Goal: Information Seeking & Learning: Check status

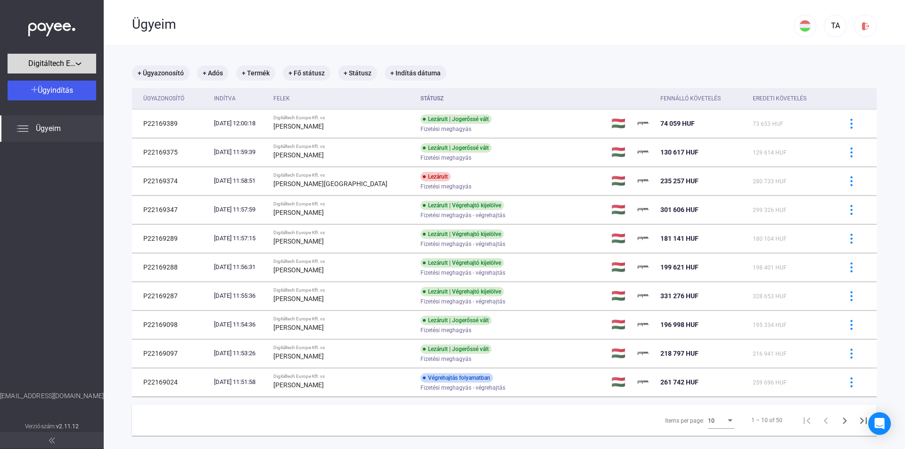
click at [74, 62] on span "Digitáltech Europe Kft." at bounding box center [51, 63] width 47 height 11
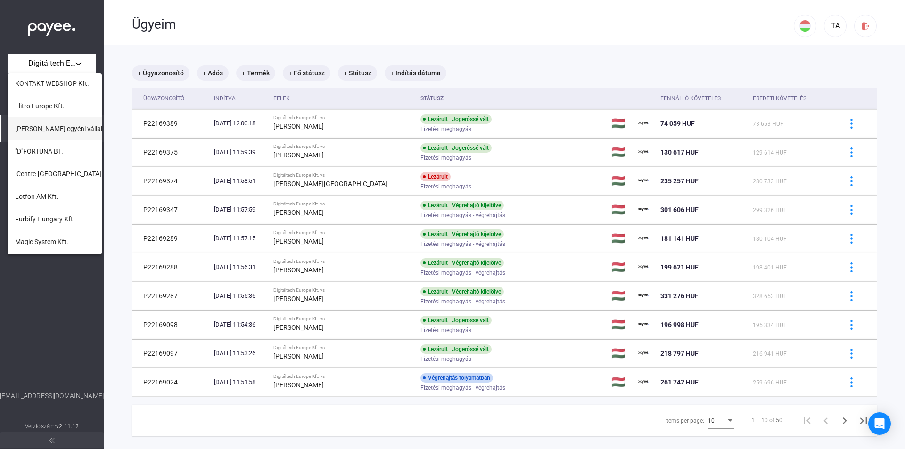
scroll to position [384, 0]
click at [52, 153] on span "Lotfon AM Kft." at bounding box center [36, 152] width 43 height 11
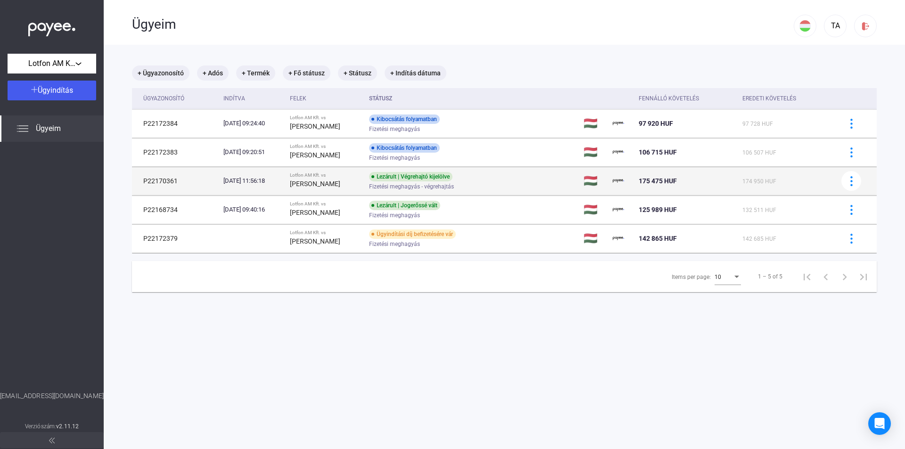
click at [354, 183] on div "[PERSON_NAME]" at bounding box center [325, 183] width 71 height 11
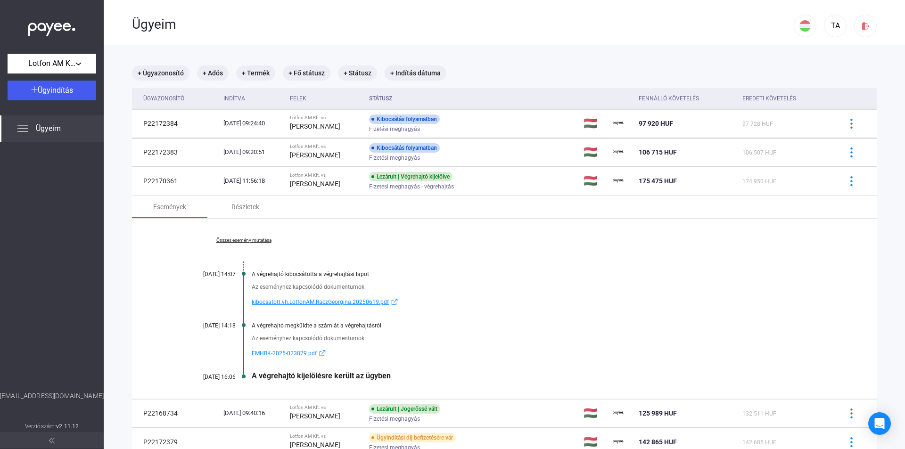
drag, startPoint x: 407, startPoint y: 376, endPoint x: 190, endPoint y: 382, distance: 217.3
click at [190, 382] on div "Összes esemény mutatása [DATE] 14:07 A végrehajtó kibocsátotta a végrehajtási l…" at bounding box center [504, 309] width 744 height 180
copy div "[DATE] 16:06 A végrehajtó kijelölésre került az ügyben"
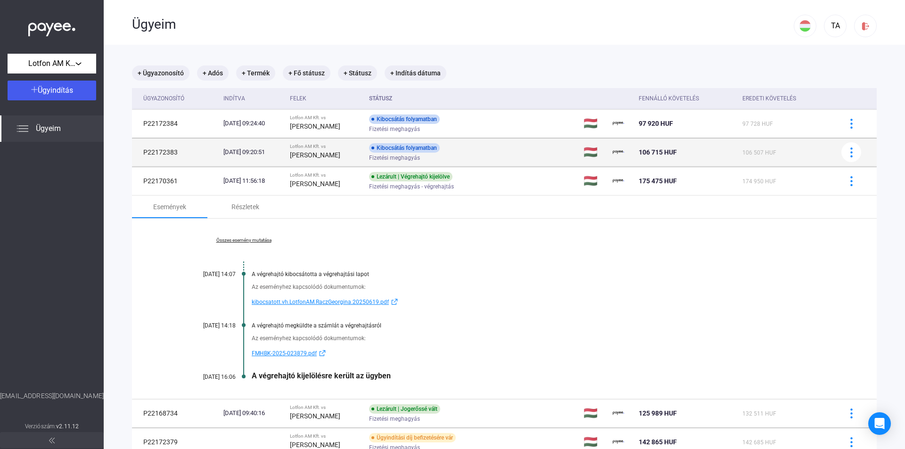
click at [361, 149] on div "[PERSON_NAME]" at bounding box center [325, 154] width 71 height 11
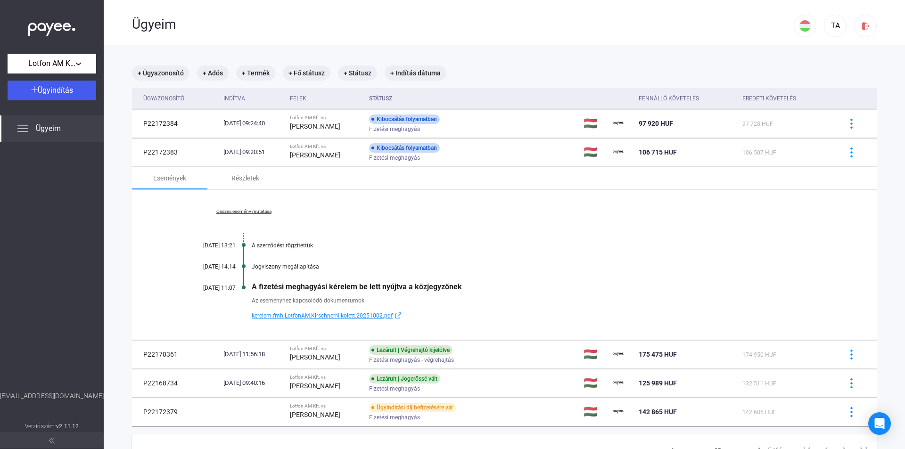
drag, startPoint x: 466, startPoint y: 289, endPoint x: 189, endPoint y: 286, distance: 277.0
click at [189, 286] on div "Összes esemény mutatása [DATE] 13:21 A szerződést rögzítettük [DATE] 14:14 Jogv…" at bounding box center [504, 265] width 744 height 150
copy div "[DATE] 11:07 A fizetési meghagyási kérelem be lett nyújtva a közjegyzőnek"
